Goal: Task Accomplishment & Management: Use online tool/utility

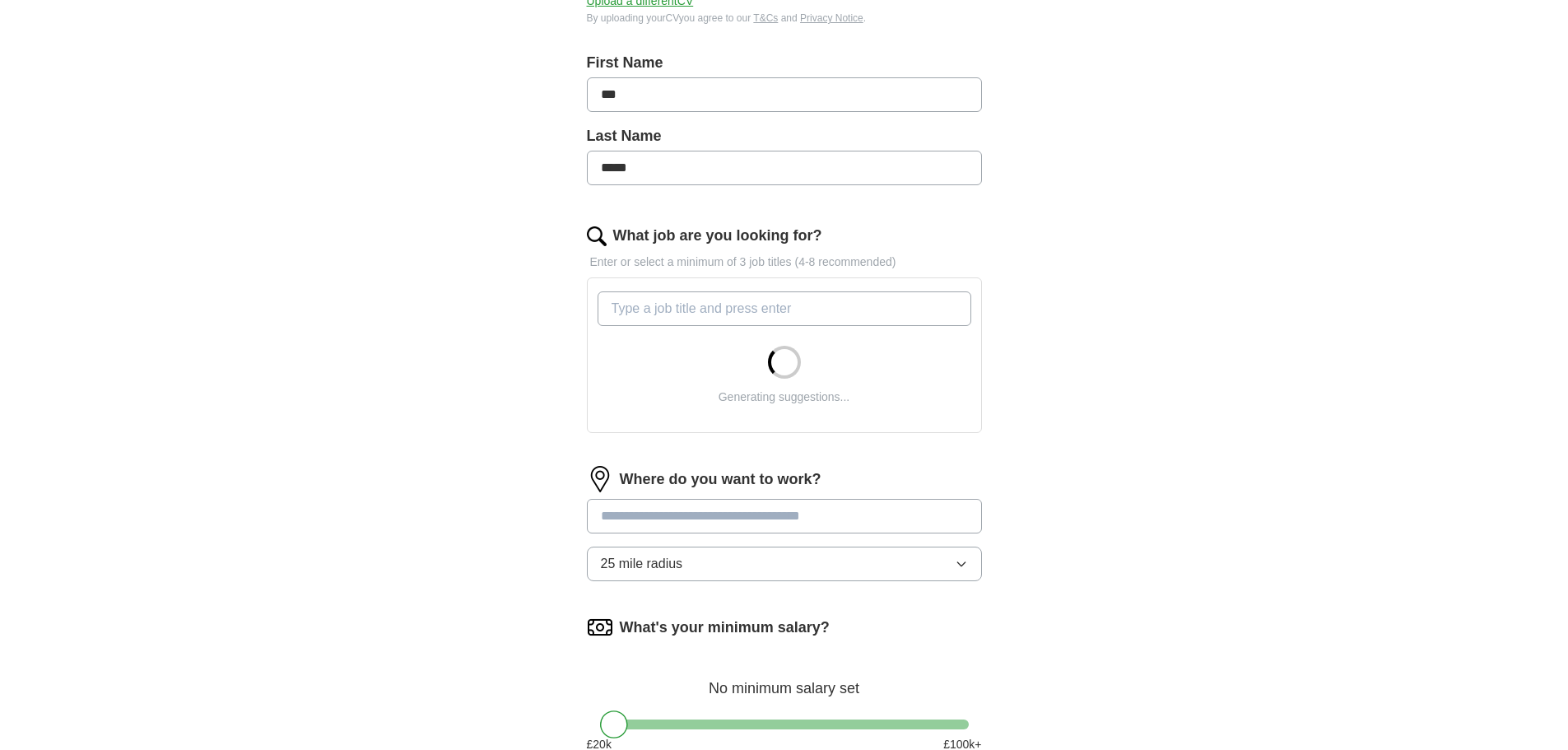
scroll to position [329, 0]
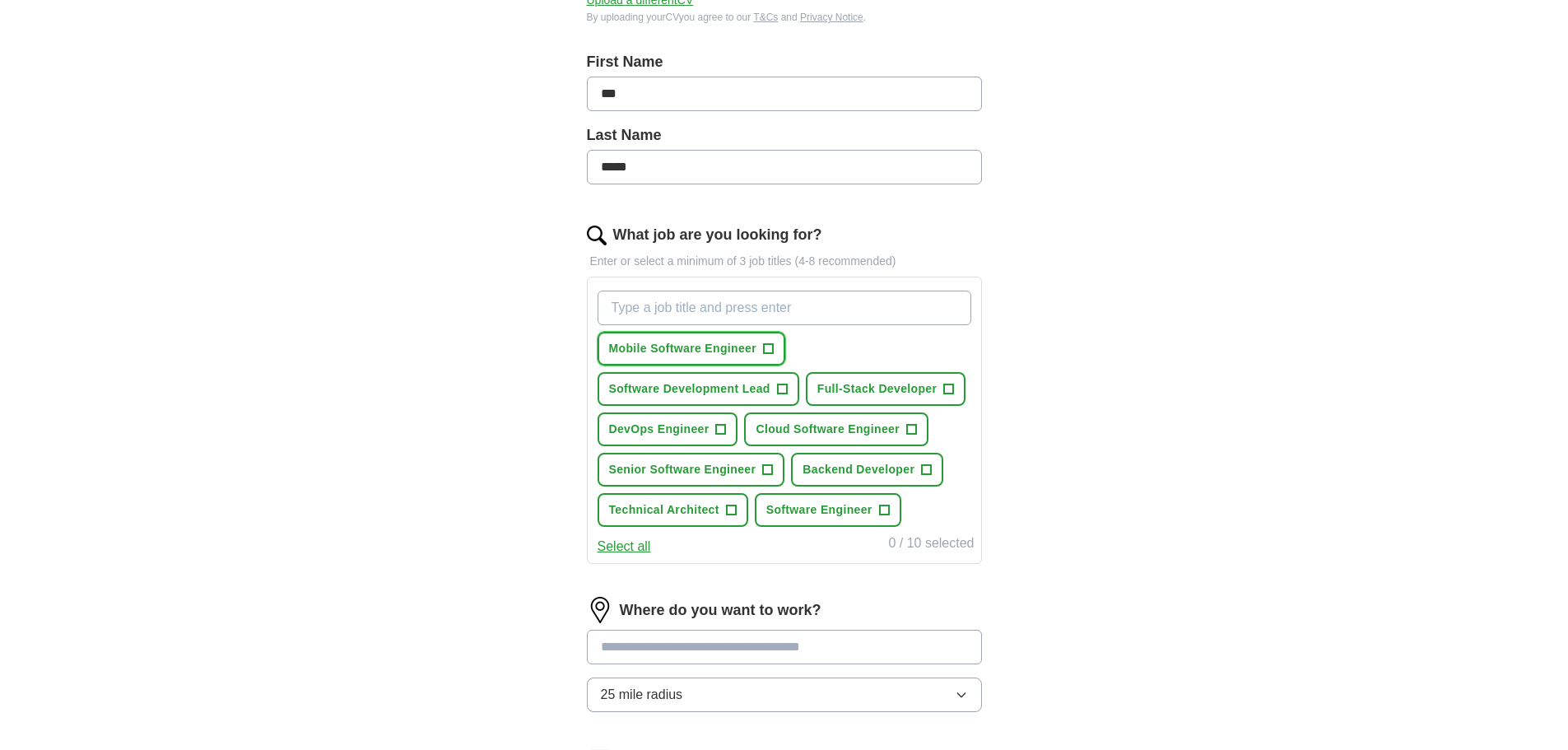
click at [764, 354] on span "+" at bounding box center [769, 349] width 10 height 14
click at [768, 385] on span "Software Development Lead" at bounding box center [690, 389] width 161 height 17
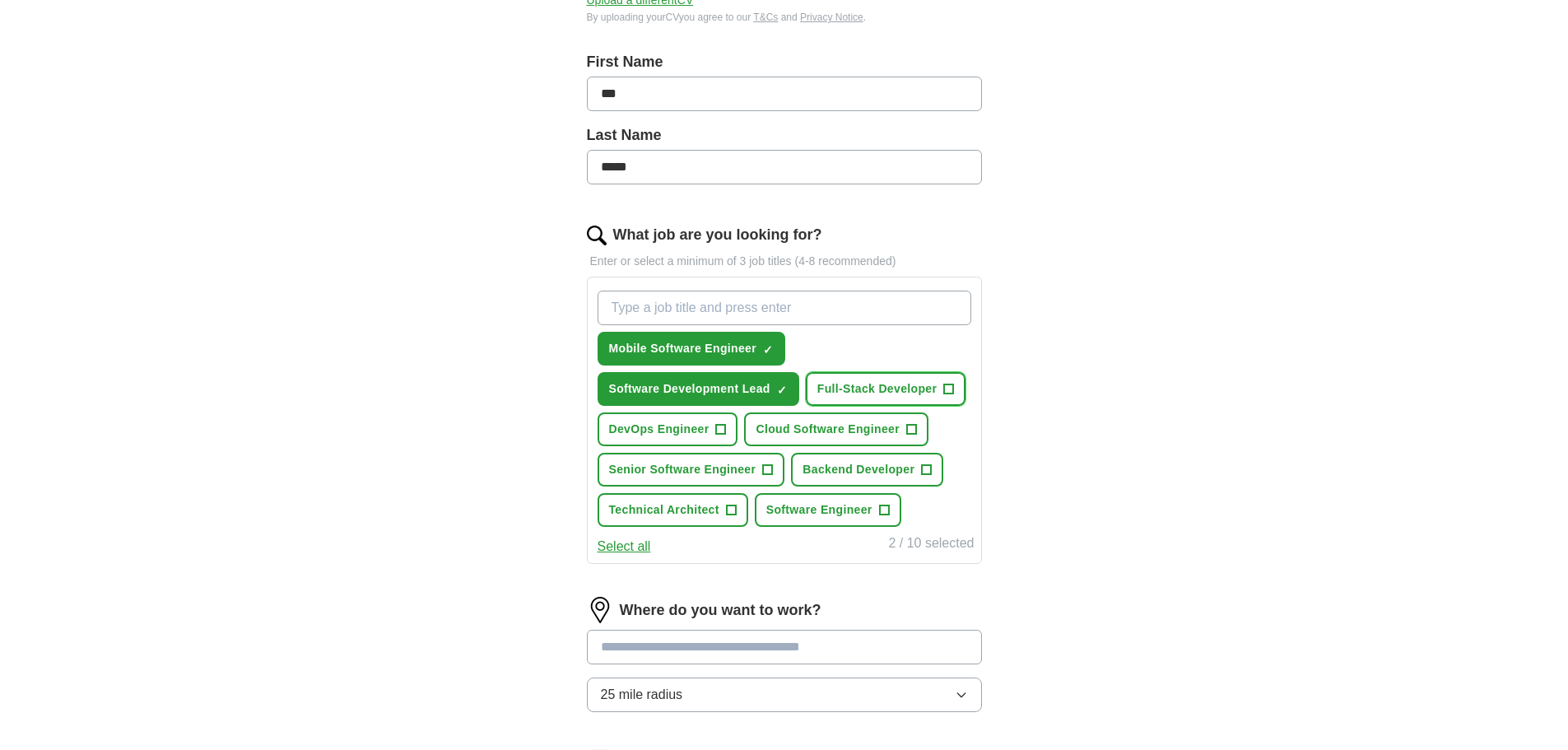
click at [861, 386] on span "Full-Stack Developer" at bounding box center [877, 389] width 120 height 17
click at [773, 414] on button "Cloud Software Engineer +" at bounding box center [837, 430] width 185 height 34
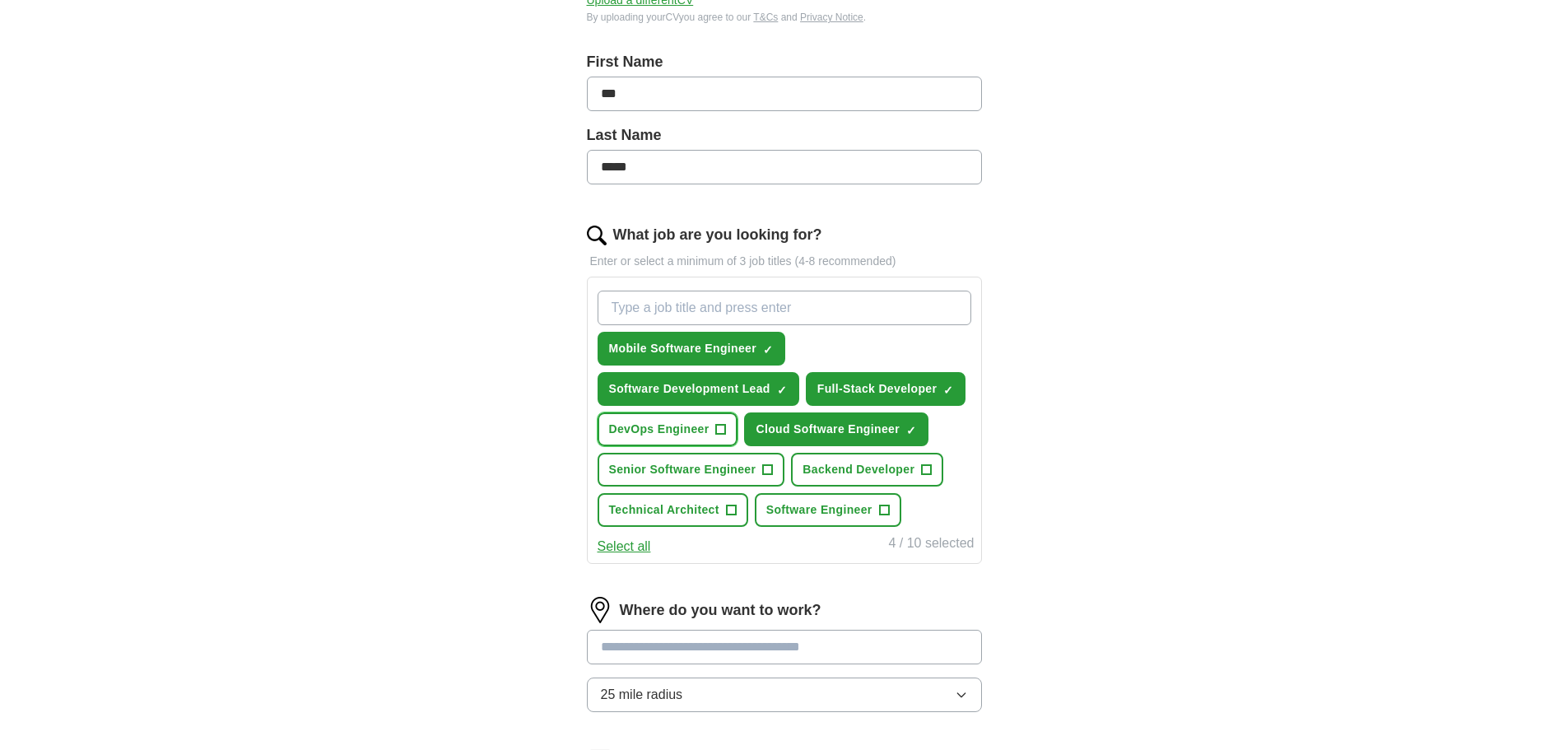
click at [678, 431] on span "DevOps Engineer" at bounding box center [659, 429] width 100 height 17
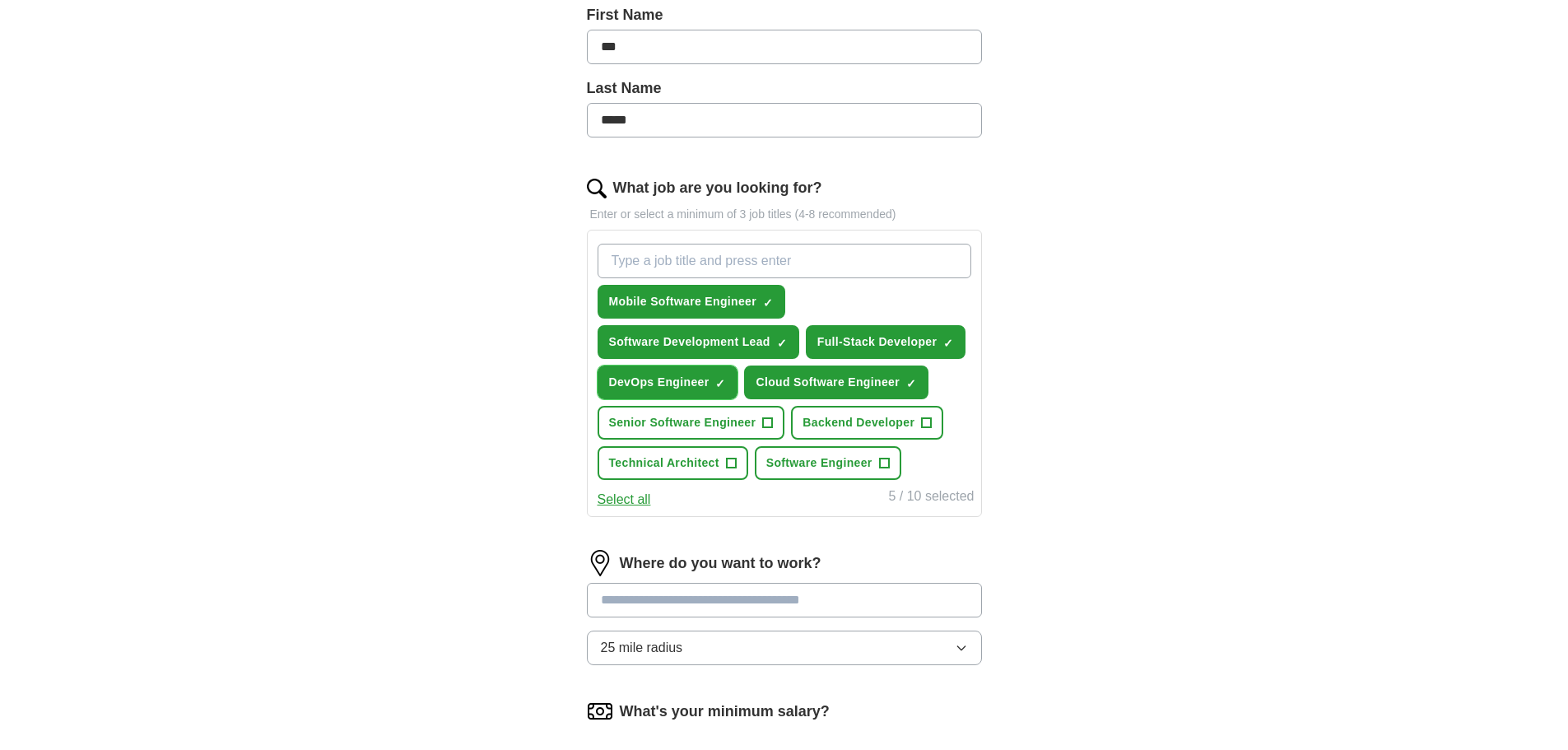
scroll to position [412, 0]
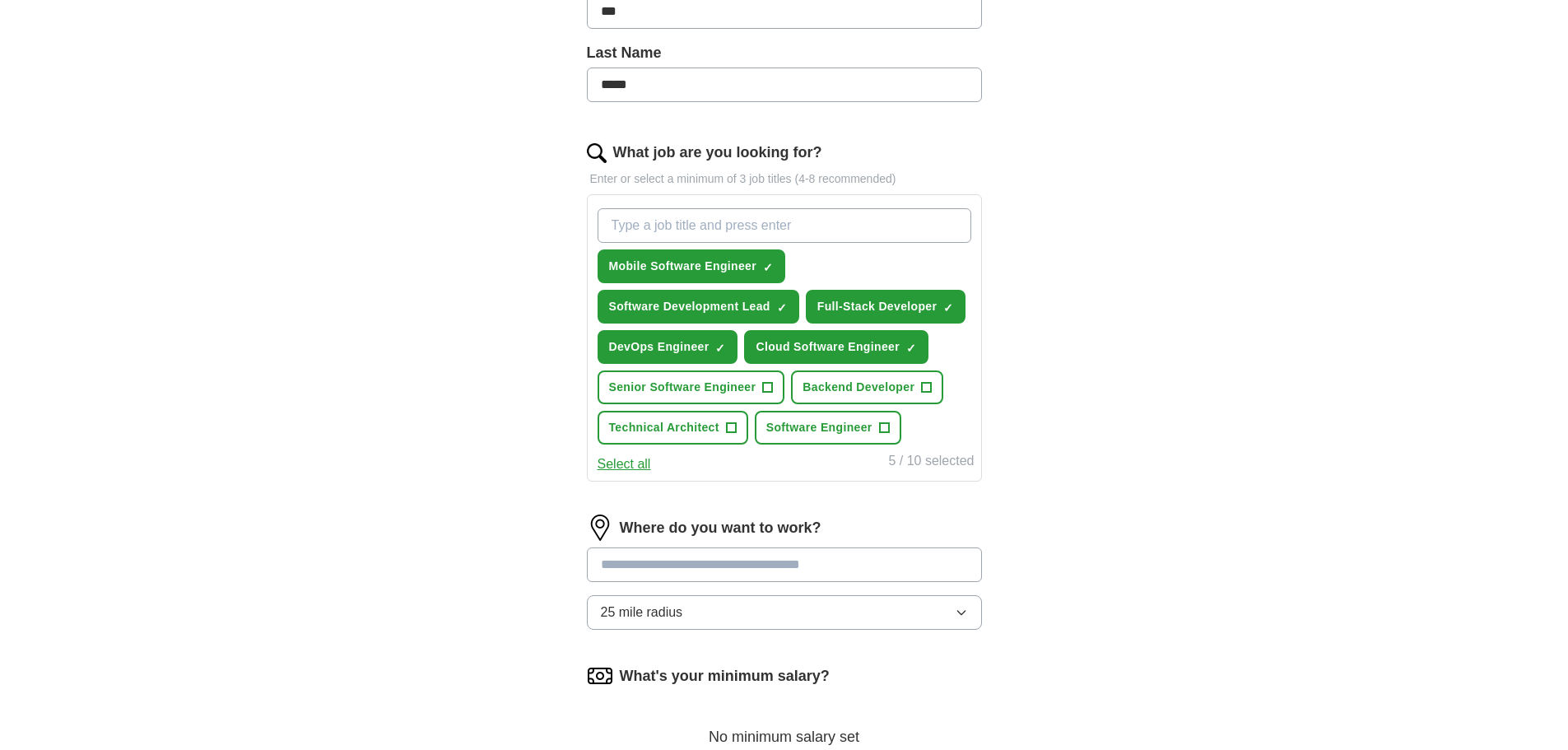
click at [702, 571] on input at bounding box center [784, 564] width 395 height 35
type input "***"
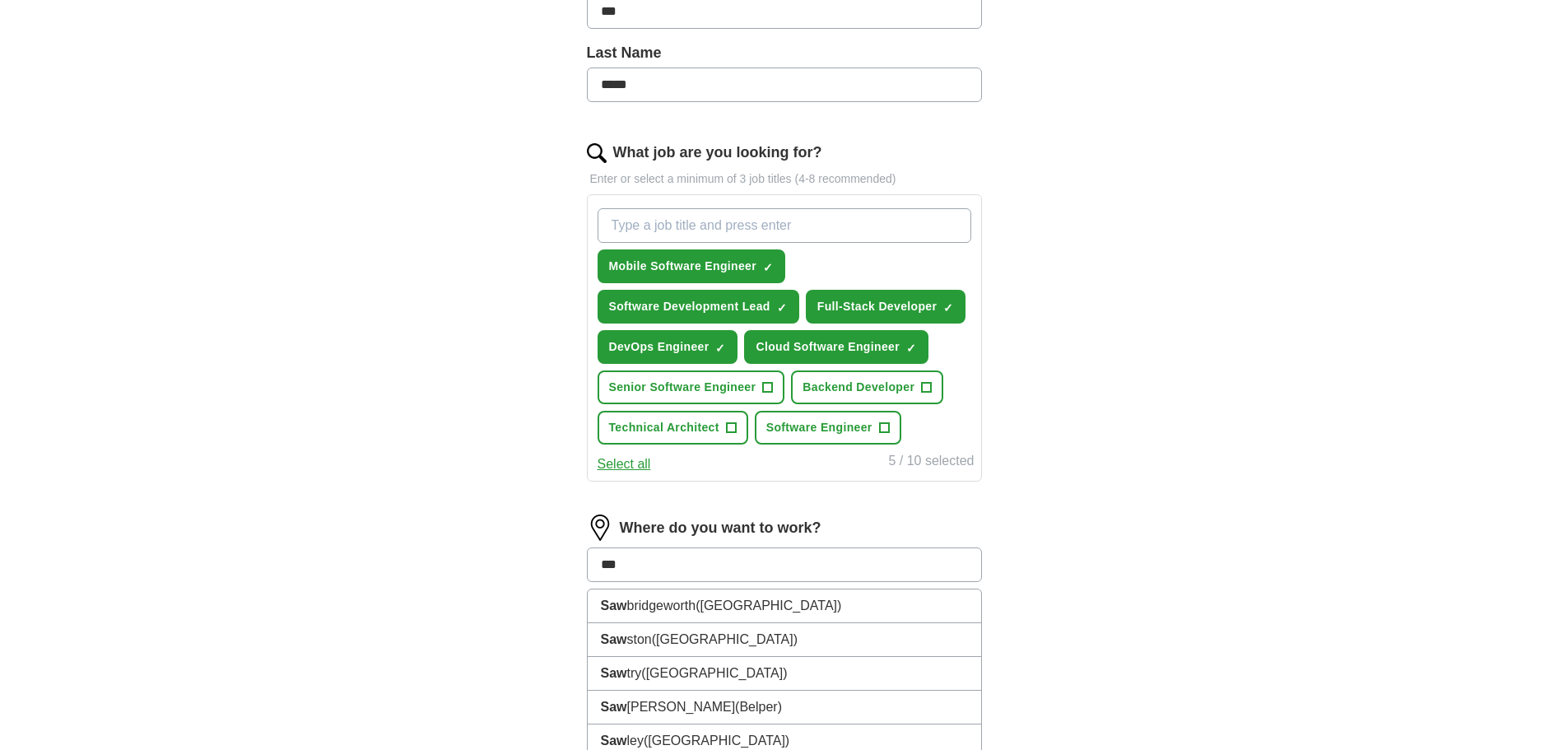
click at [711, 604] on span "([GEOGRAPHIC_DATA])" at bounding box center [769, 605] width 146 height 14
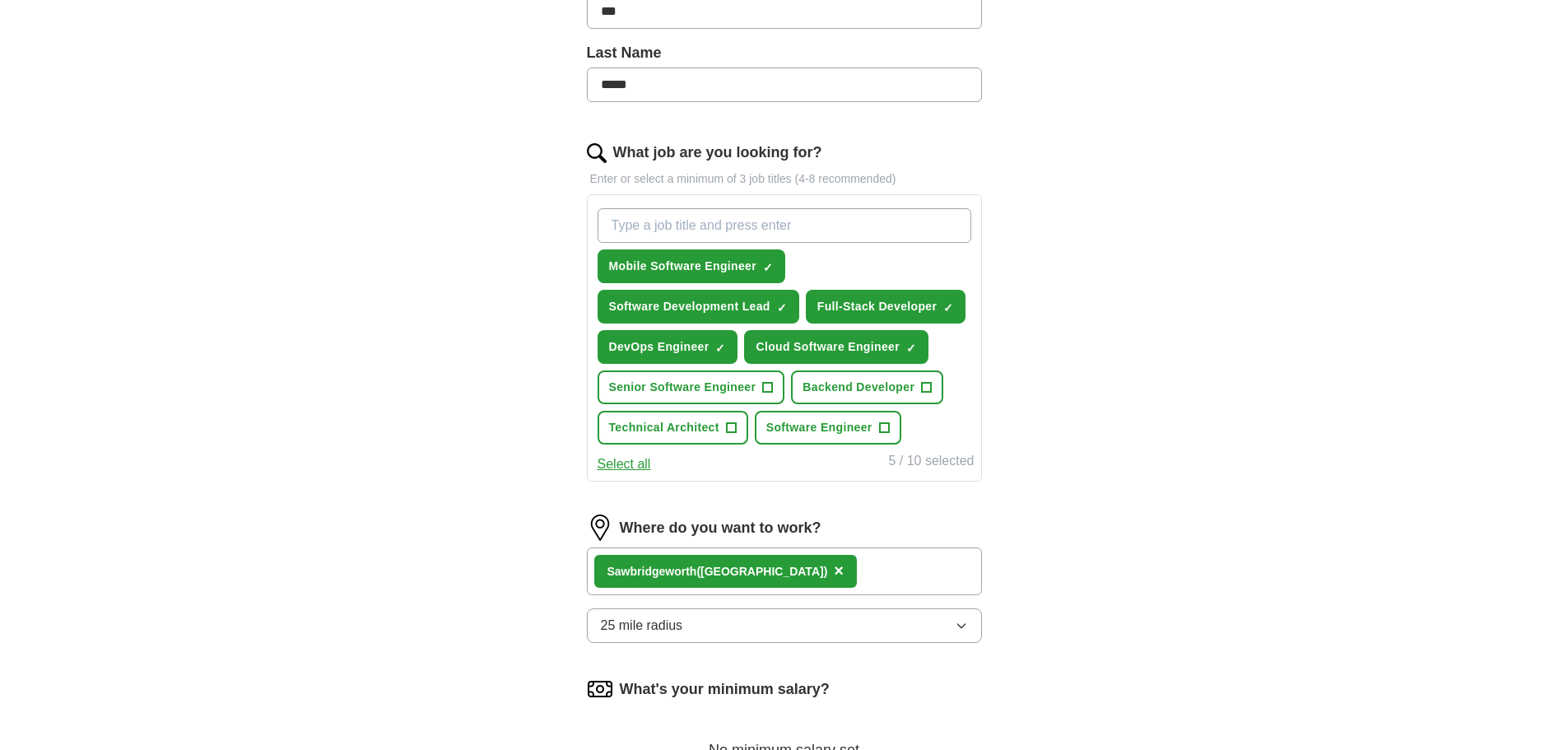
click at [716, 620] on button "25 mile radius" at bounding box center [784, 625] width 395 height 35
click at [711, 664] on div "Only in" at bounding box center [784, 663] width 367 height 19
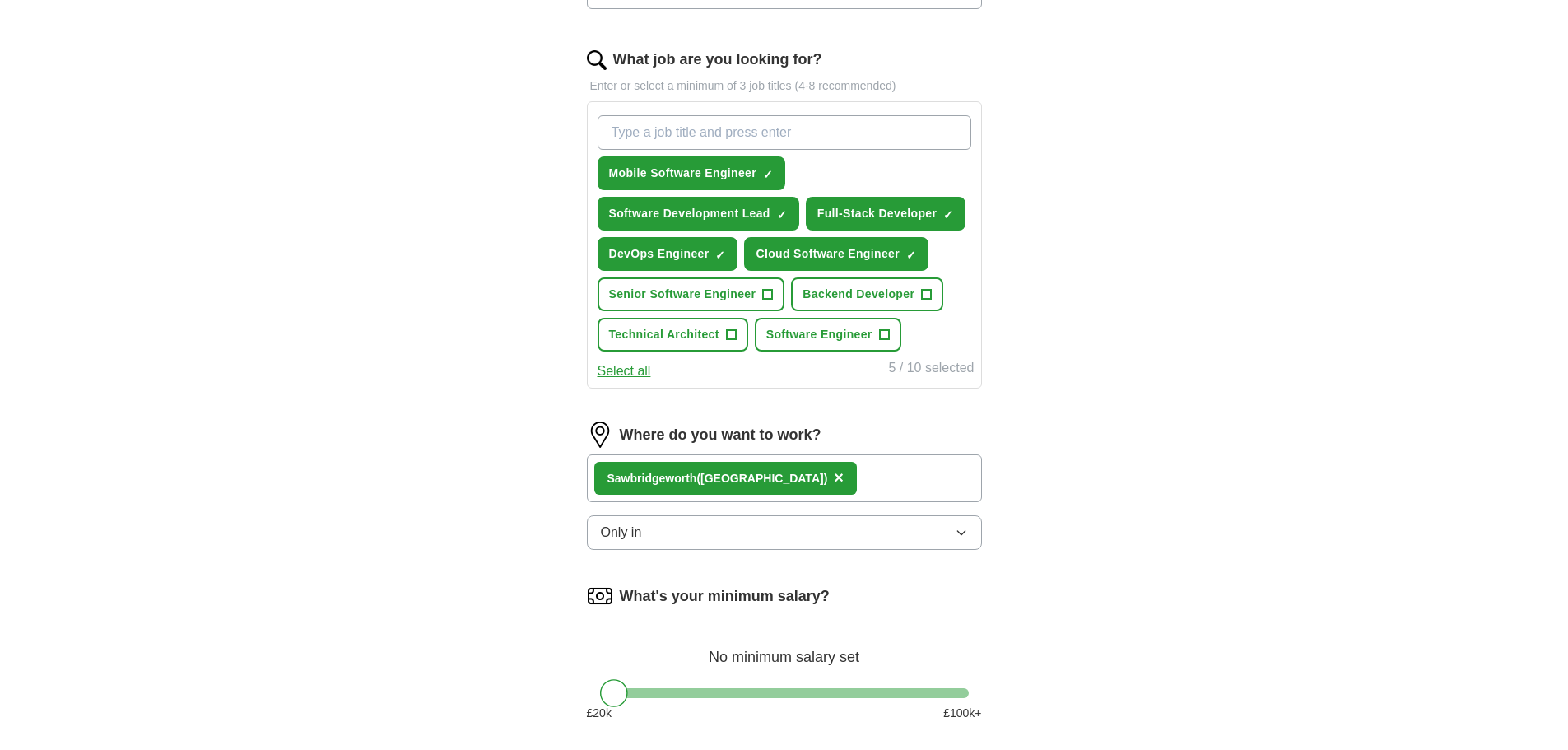
scroll to position [658, 0]
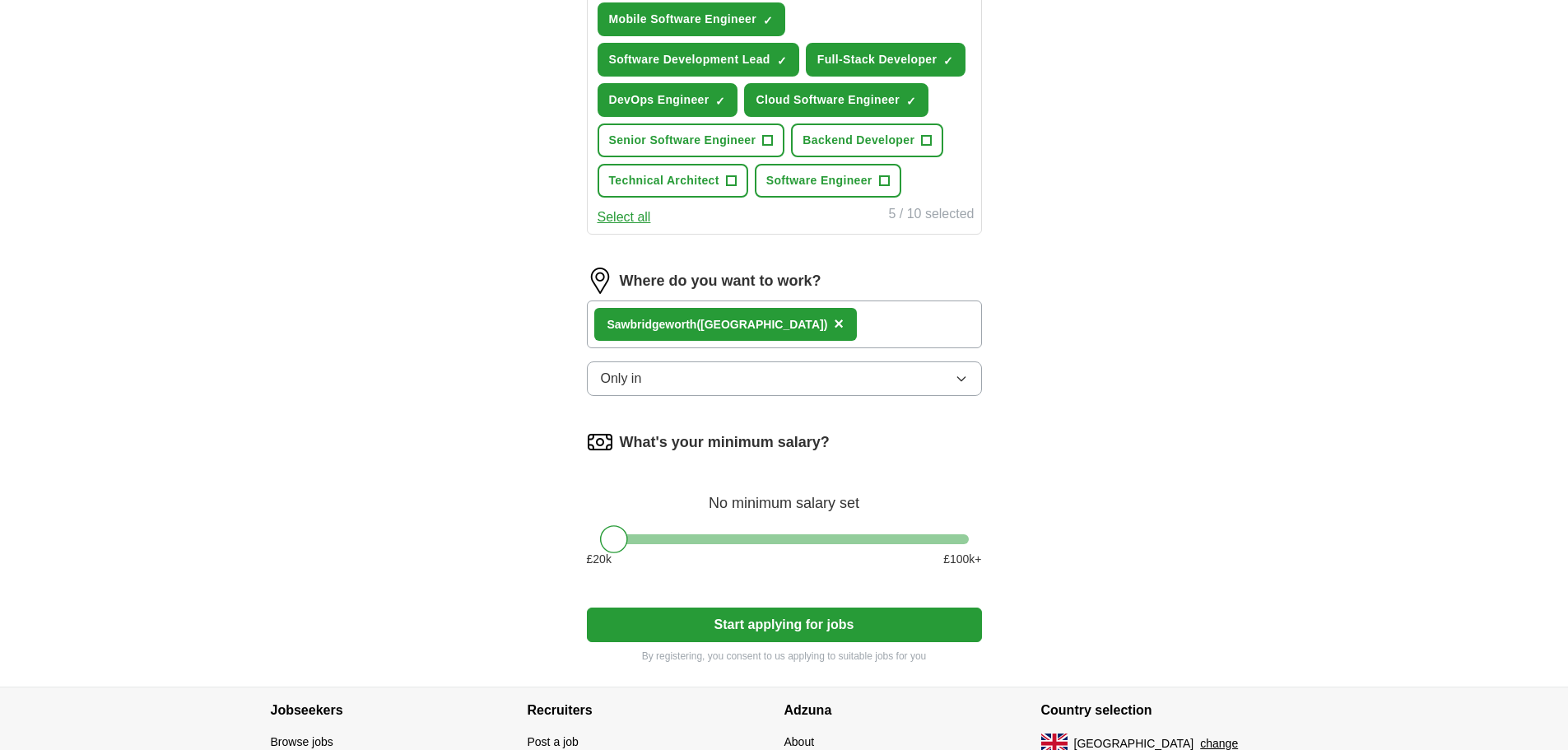
click at [721, 543] on div at bounding box center [784, 539] width 369 height 10
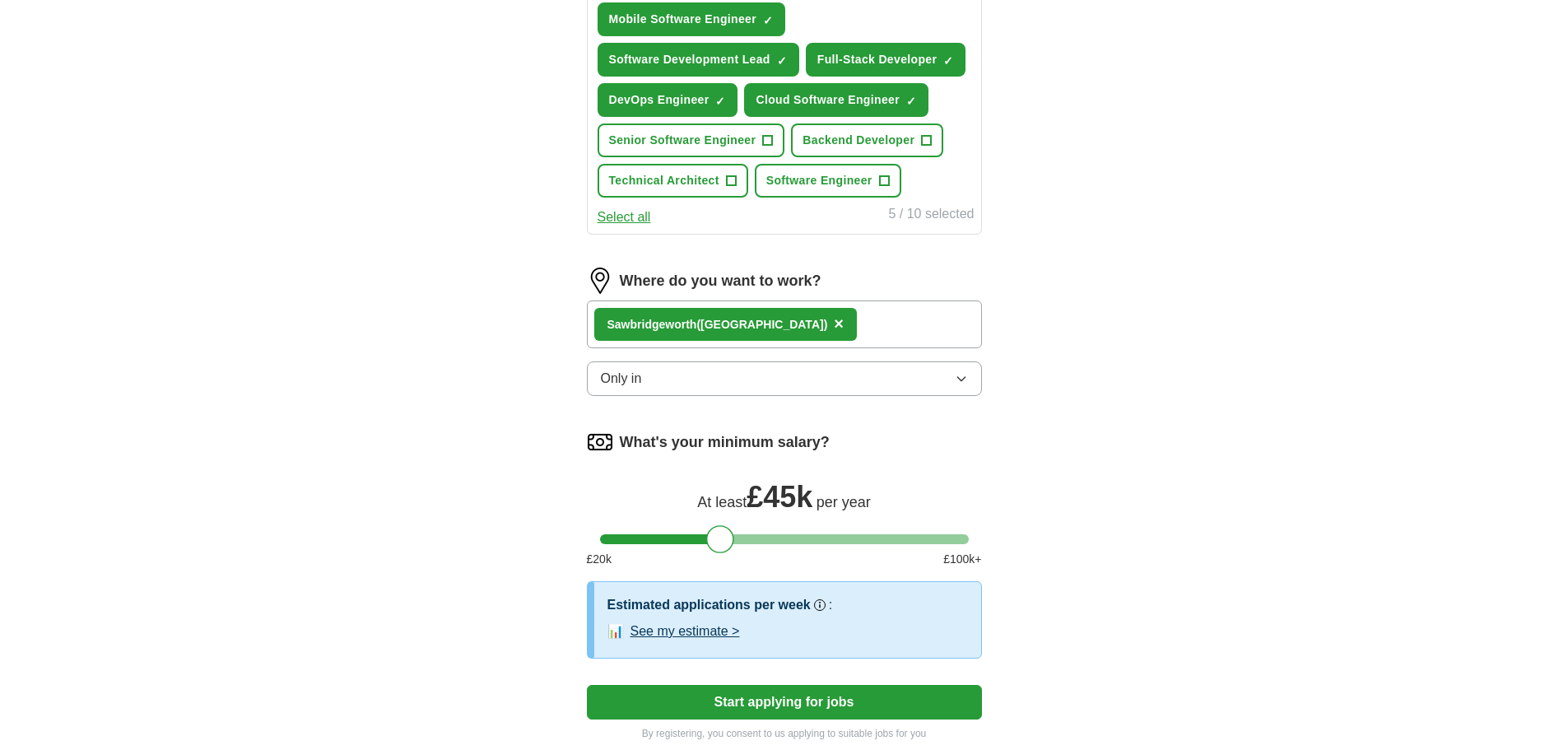
click at [708, 640] on button "See my estimate >" at bounding box center [685, 631] width 109 height 19
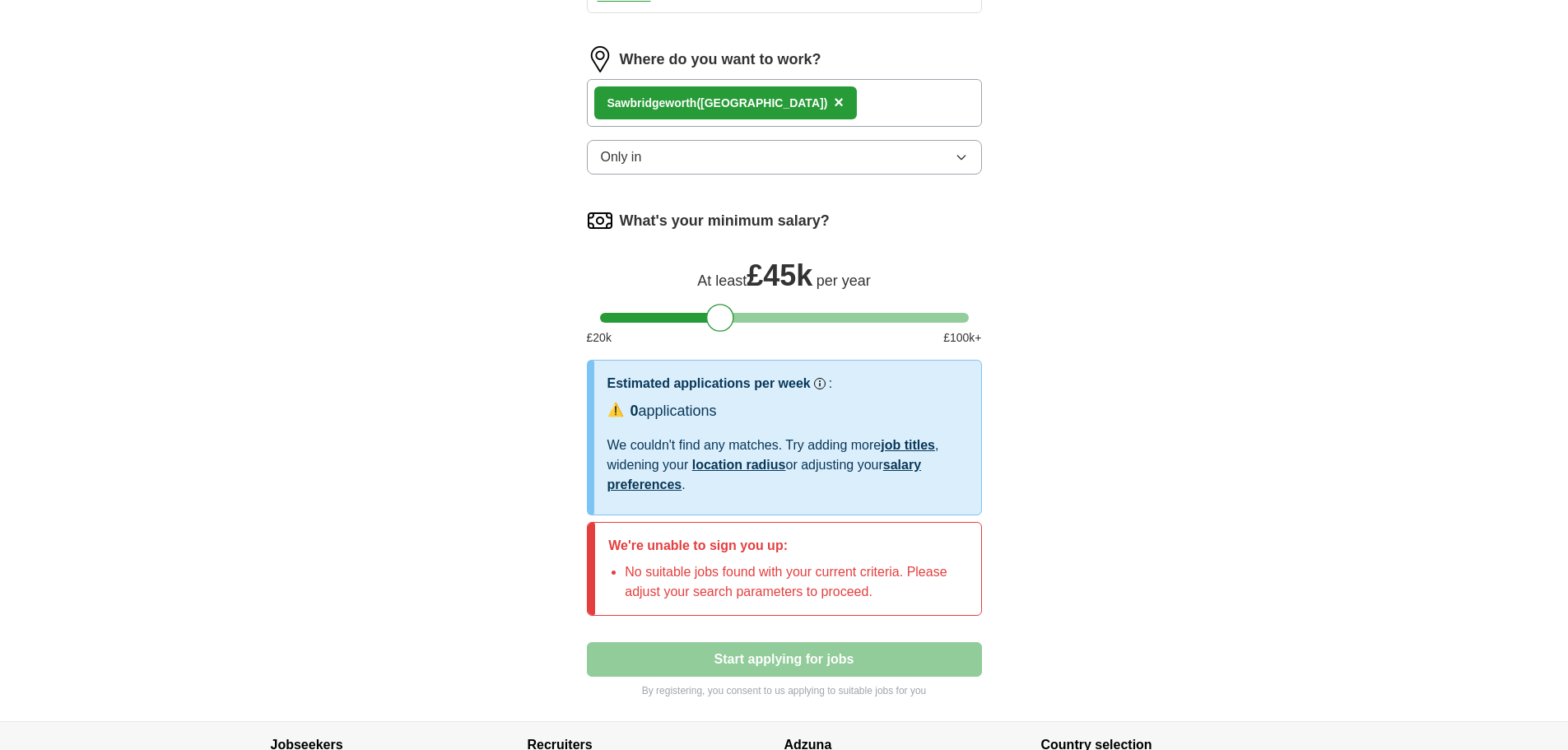
scroll to position [905, 0]
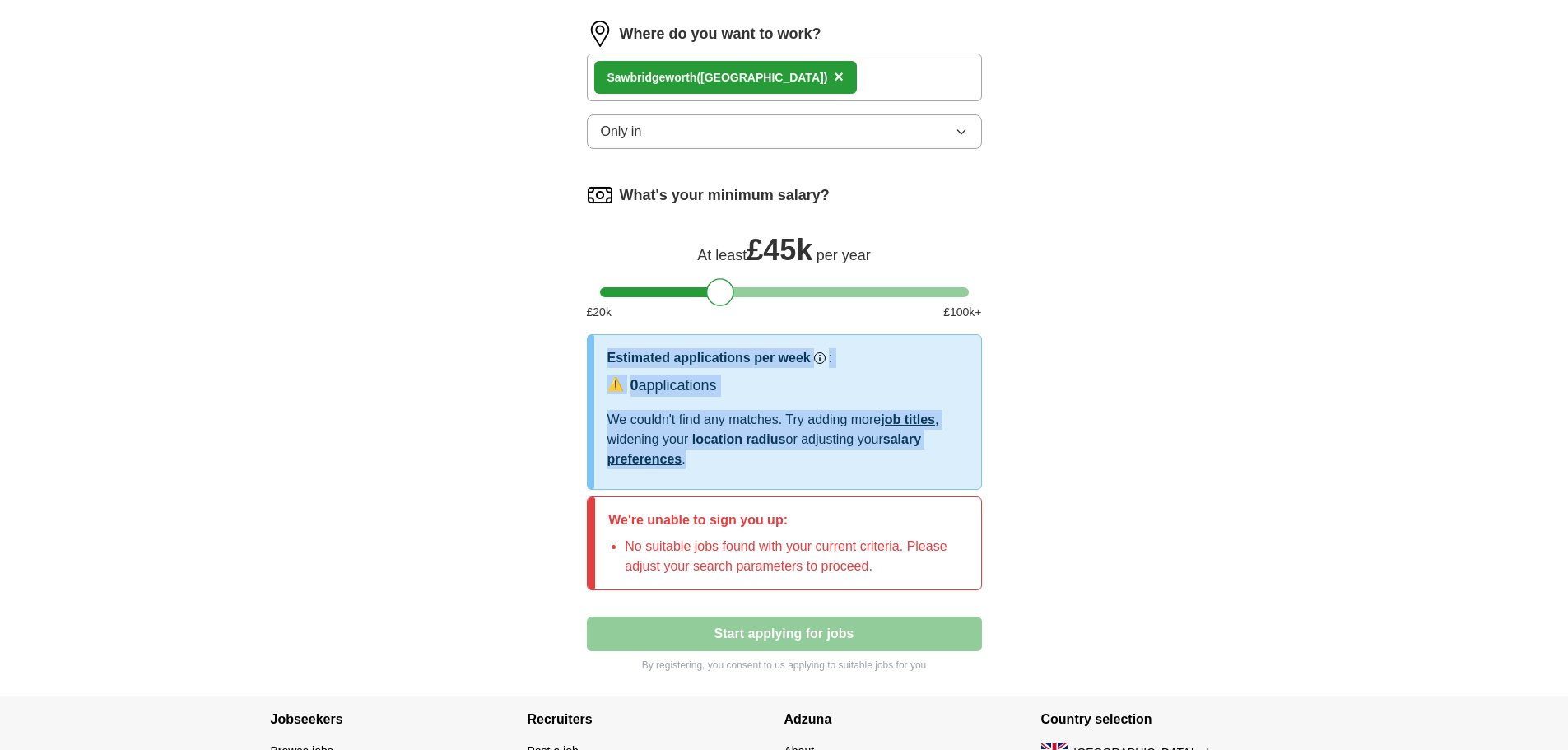
drag, startPoint x: 715, startPoint y: 470, endPoint x: 591, endPoint y: 426, distance: 131.6
click at [591, 426] on div "Estimated applications per week Our best guess based on live jobs [DATE], and o…" at bounding box center [784, 412] width 395 height 156
click at [602, 422] on div "Estimated applications per week Our best guess based on live jobs [DATE], and o…" at bounding box center [787, 412] width 386 height 154
drag, startPoint x: 610, startPoint y: 416, endPoint x: 688, endPoint y: 454, distance: 86.8
click at [688, 454] on div "We couldn't find any matches. Try adding more job titles , widening your locati…" at bounding box center [787, 440] width 360 height 59
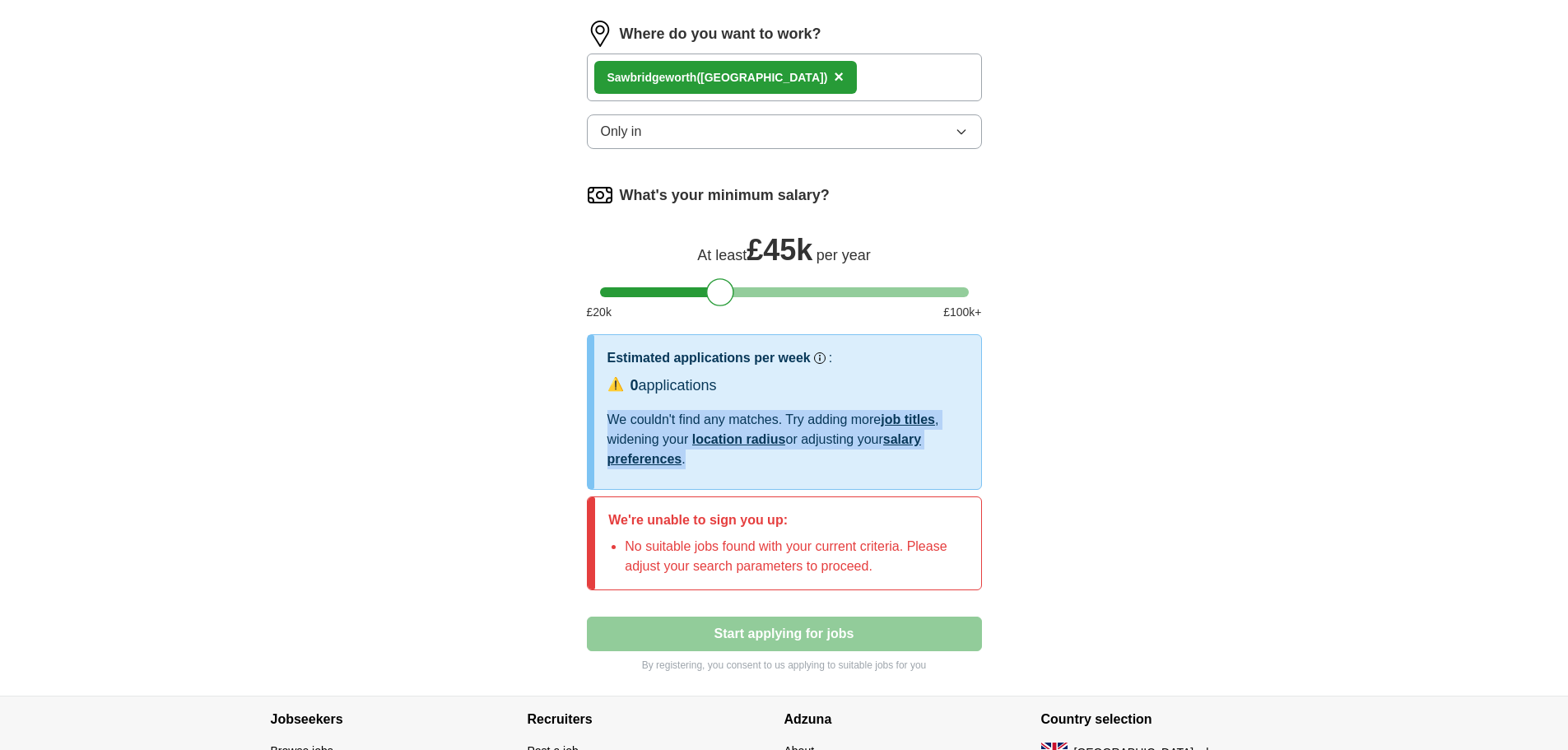
copy div "We couldn't find any matches. Try adding more job titles , widening your locati…"
click at [755, 140] on button "Only in" at bounding box center [784, 131] width 395 height 35
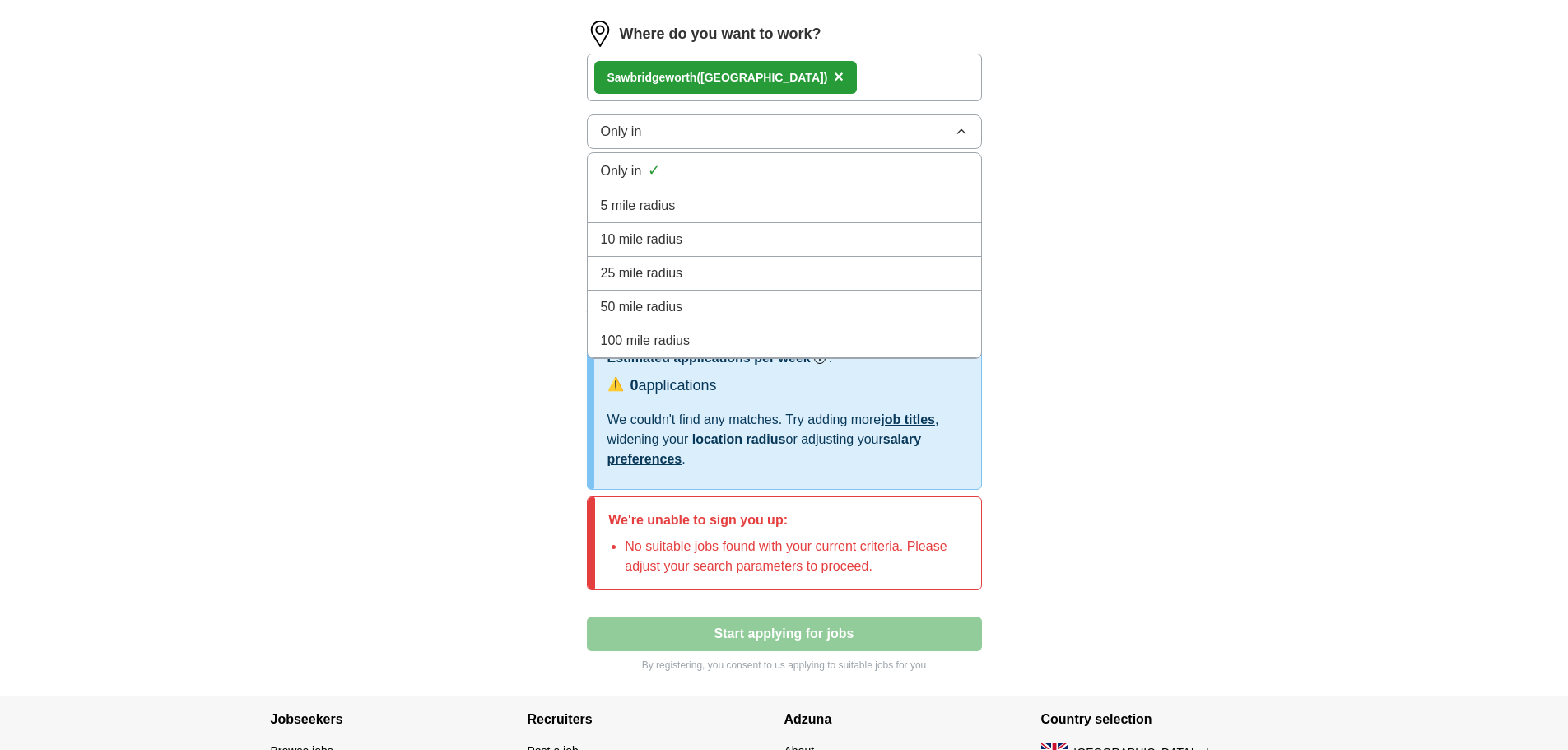
click at [742, 203] on div "5 mile radius" at bounding box center [784, 205] width 367 height 19
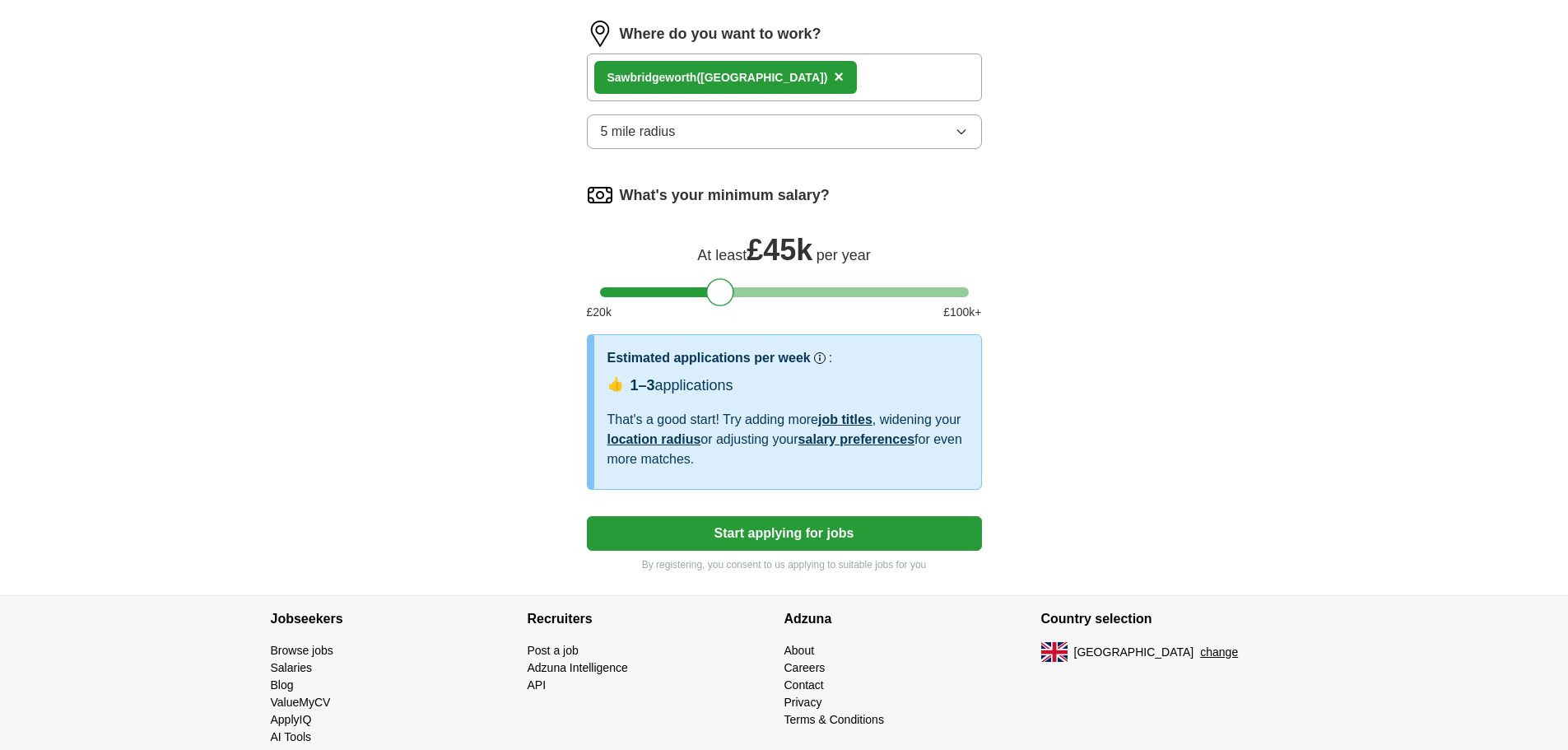
click at [747, 140] on button "5 mile radius" at bounding box center [784, 131] width 395 height 35
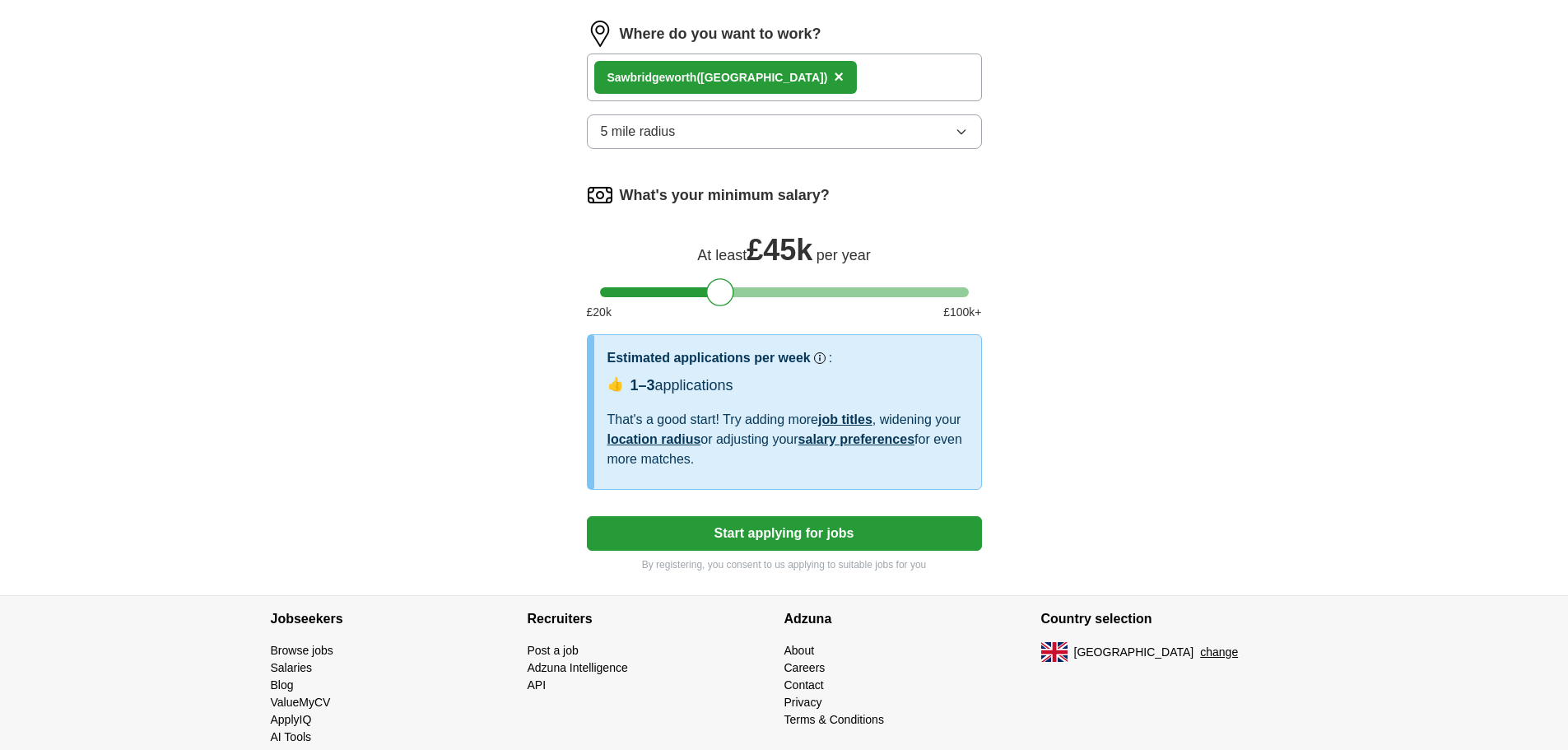
drag, startPoint x: 676, startPoint y: 442, endPoint x: 609, endPoint y: 425, distance: 69.1
click at [609, 425] on div "That's a good start! Try adding more job titles , widening your location radius…" at bounding box center [787, 440] width 360 height 59
copy div "That's a good start! Try adding more job titles , widening your location radius…"
